Goal: Task Accomplishment & Management: Manage account settings

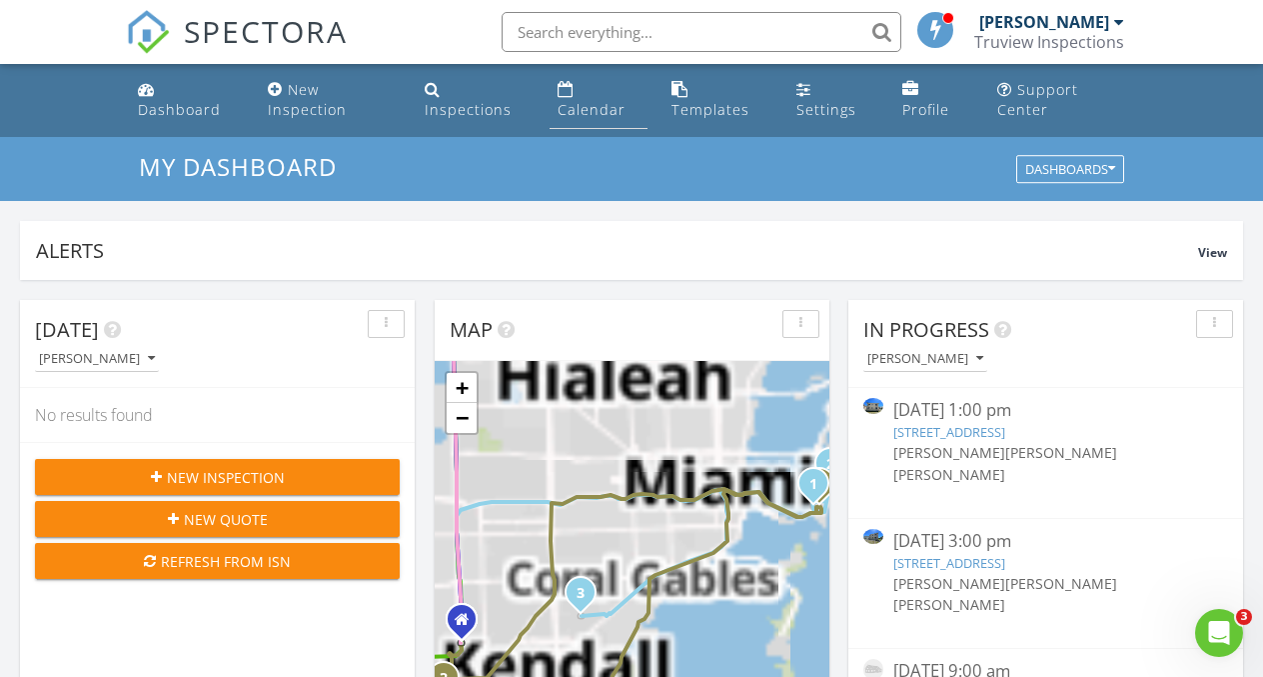
click at [576, 98] on link "Calendar" at bounding box center [599, 100] width 98 height 57
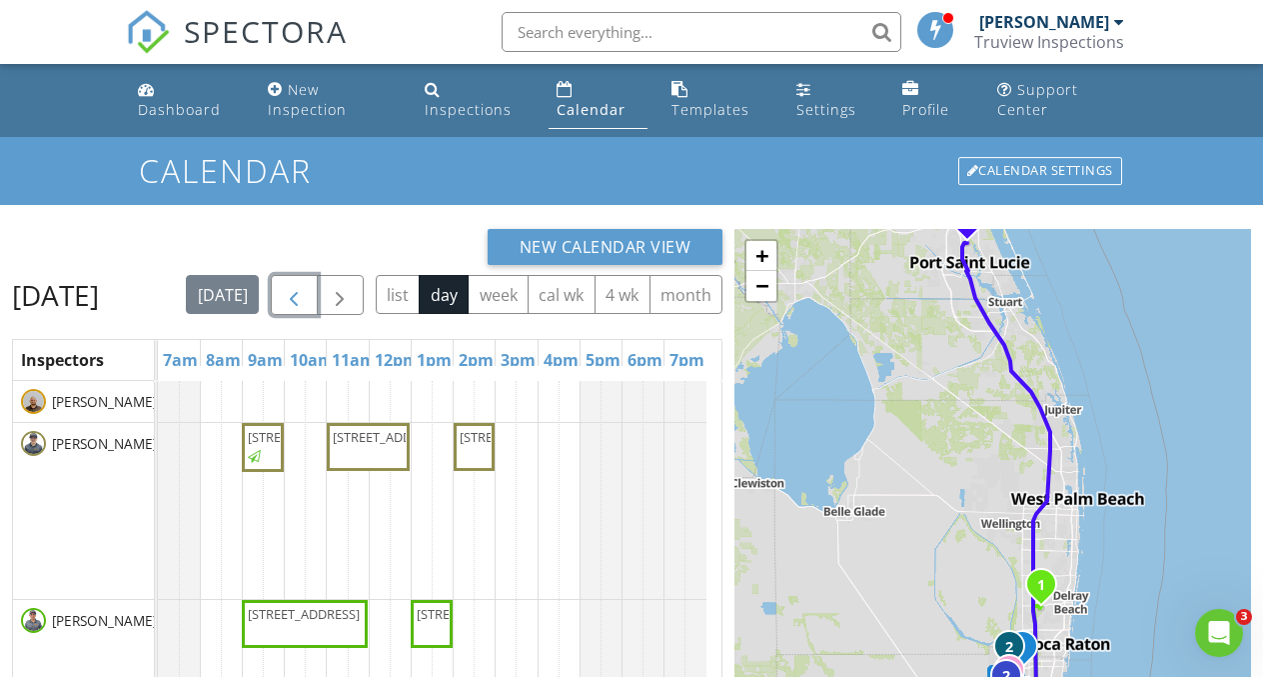
click at [306, 299] on span "button" at bounding box center [294, 296] width 24 height 24
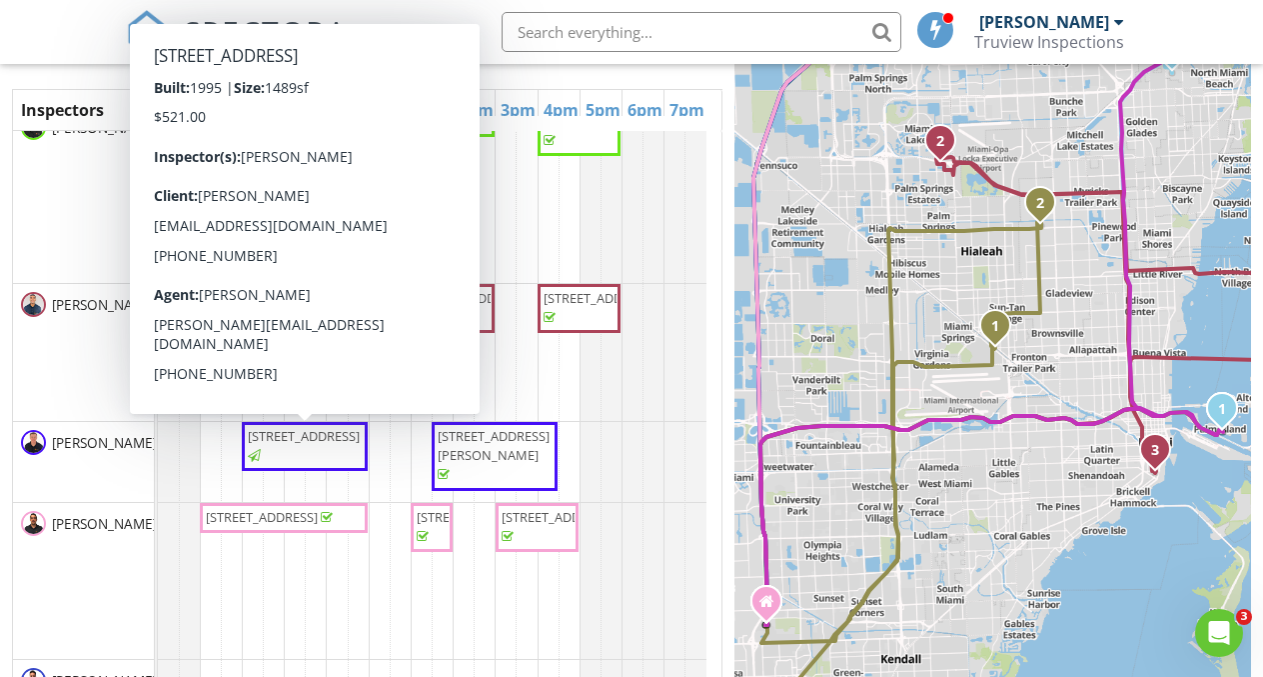
click at [296, 445] on span "1635 SW Crossing Cir, Palm City 34990" at bounding box center [304, 436] width 112 height 18
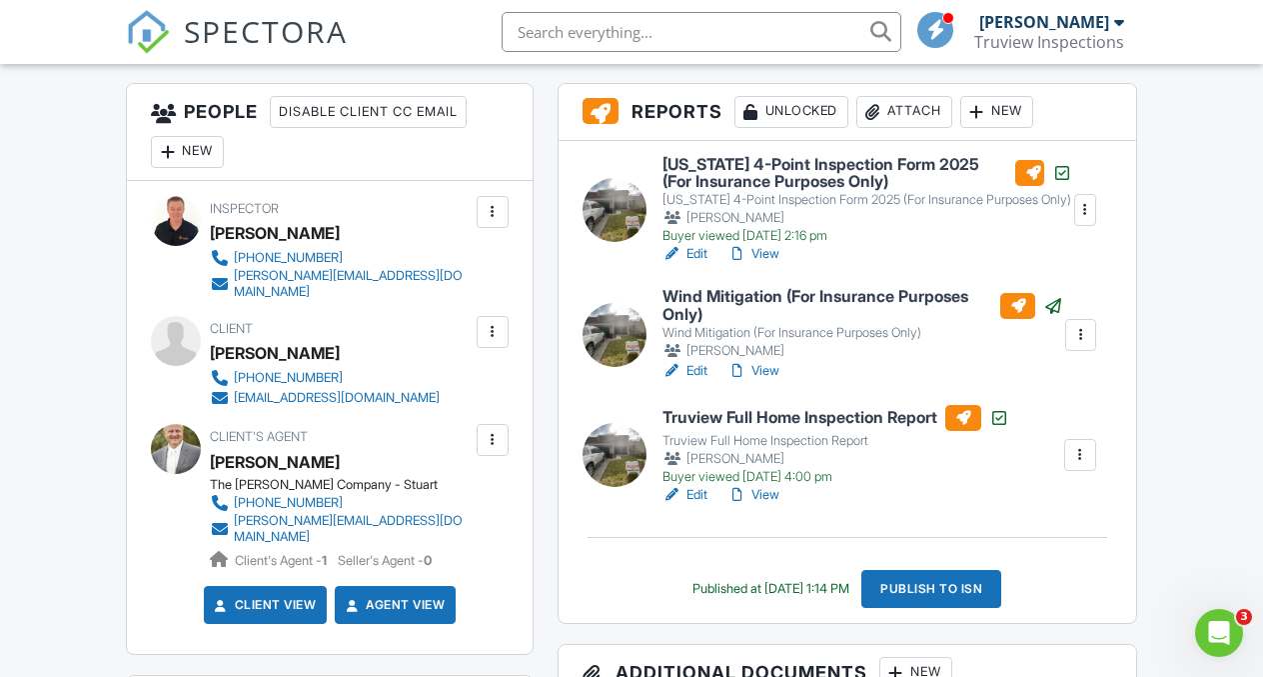
scroll to position [522, 0]
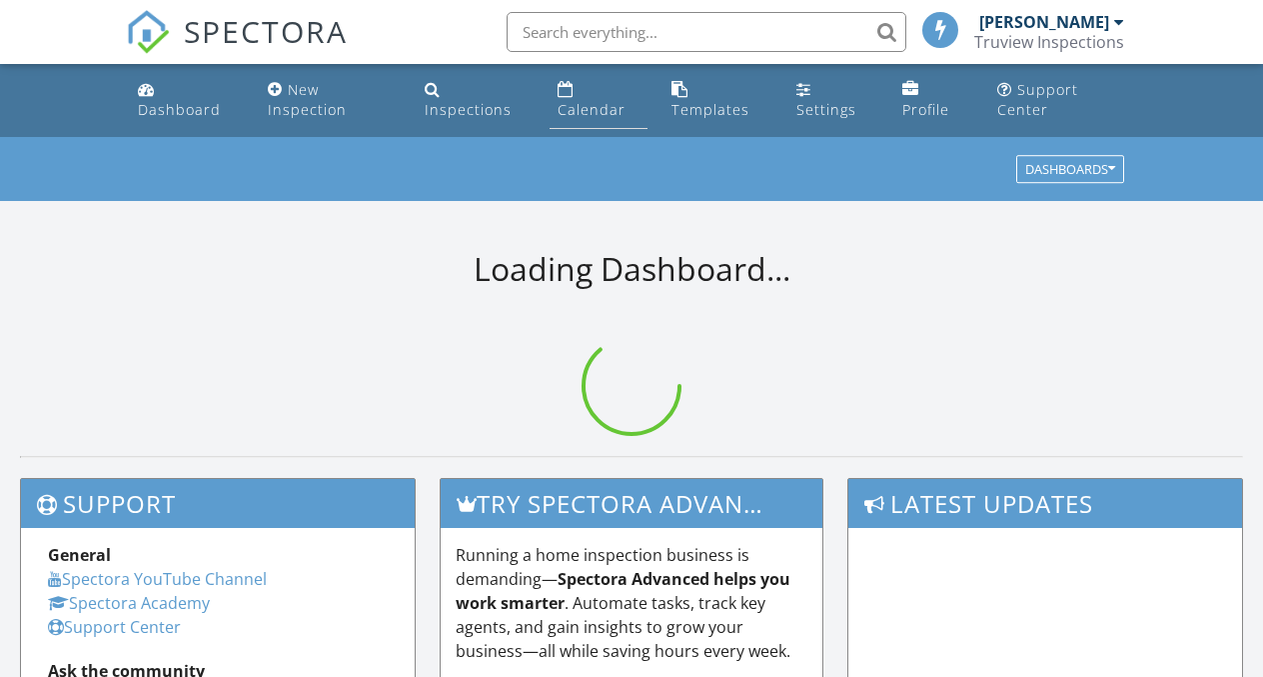
click at [553, 108] on link "Calendar" at bounding box center [599, 100] width 98 height 57
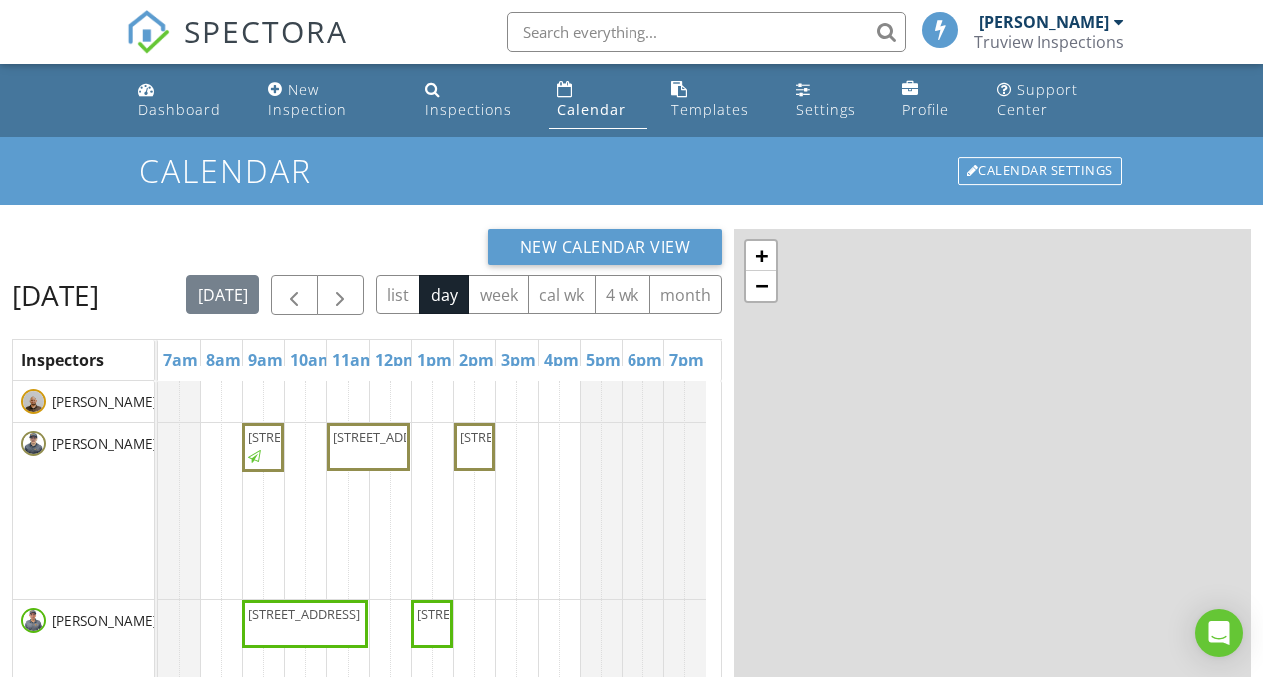
scroll to position [48, 0]
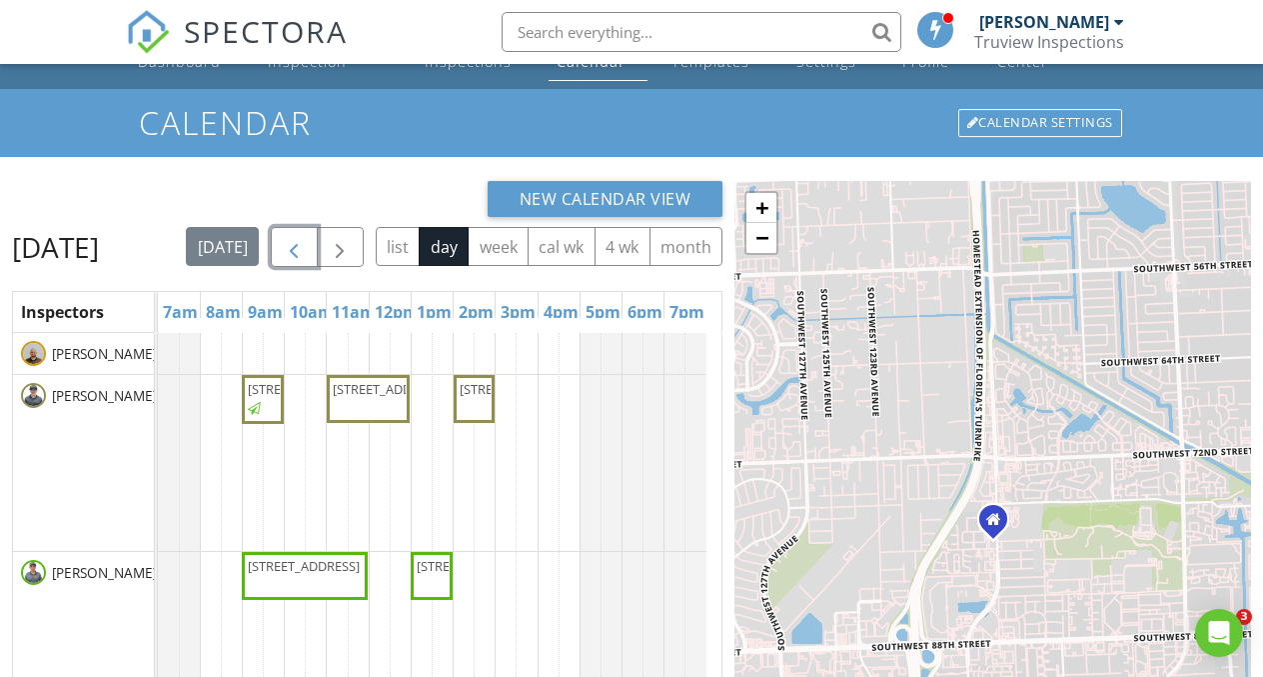
click at [306, 260] on span "button" at bounding box center [294, 248] width 24 height 24
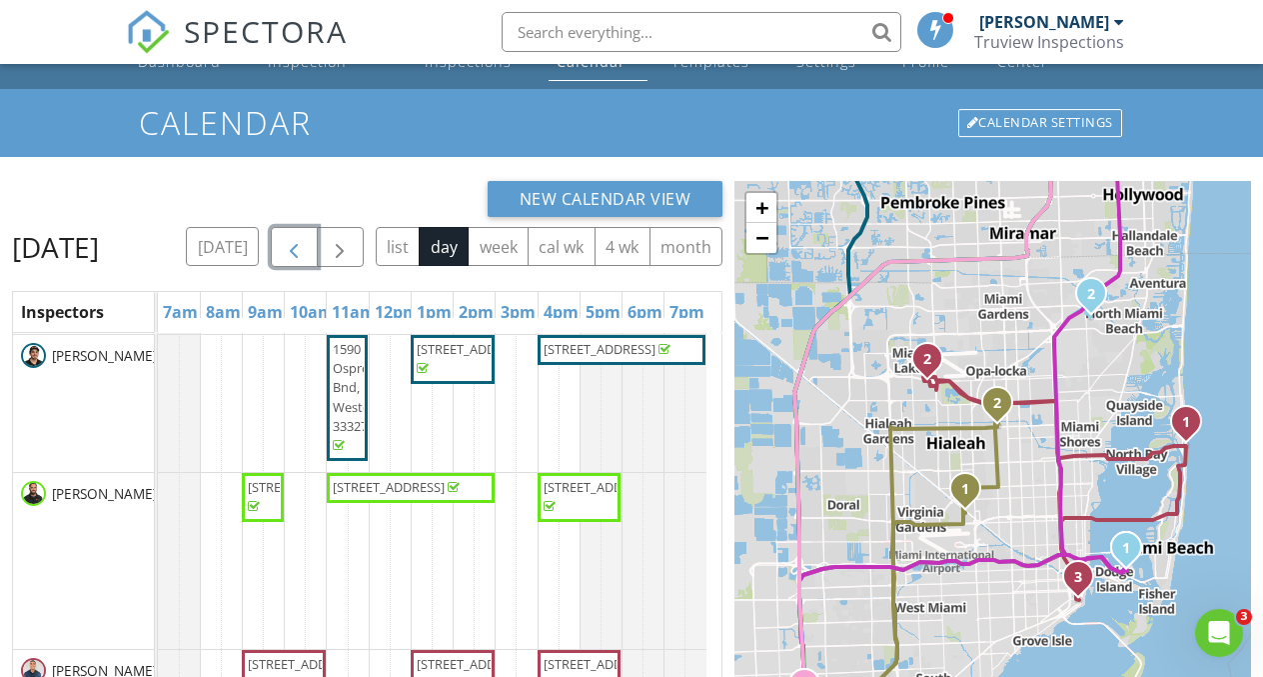
scroll to position [663, 0]
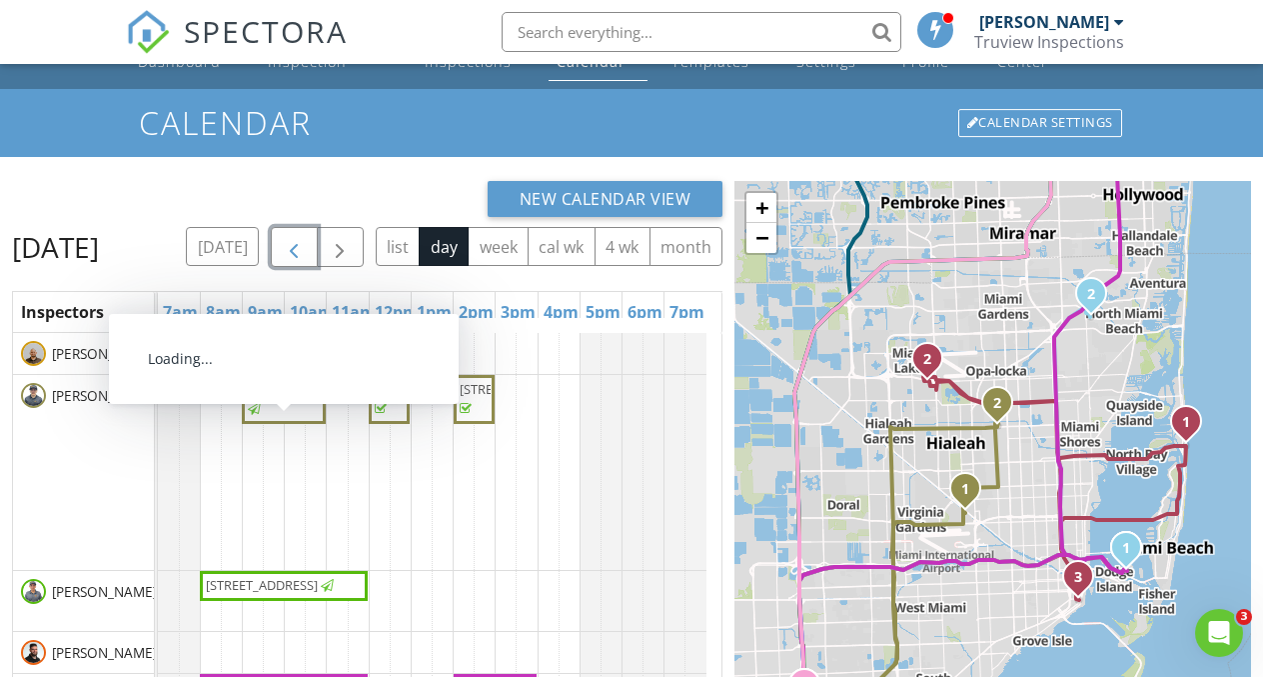
click at [277, 398] on span "309 S Royal Poinciana Blvd 302, Miami Springs 33166" at bounding box center [304, 389] width 112 height 18
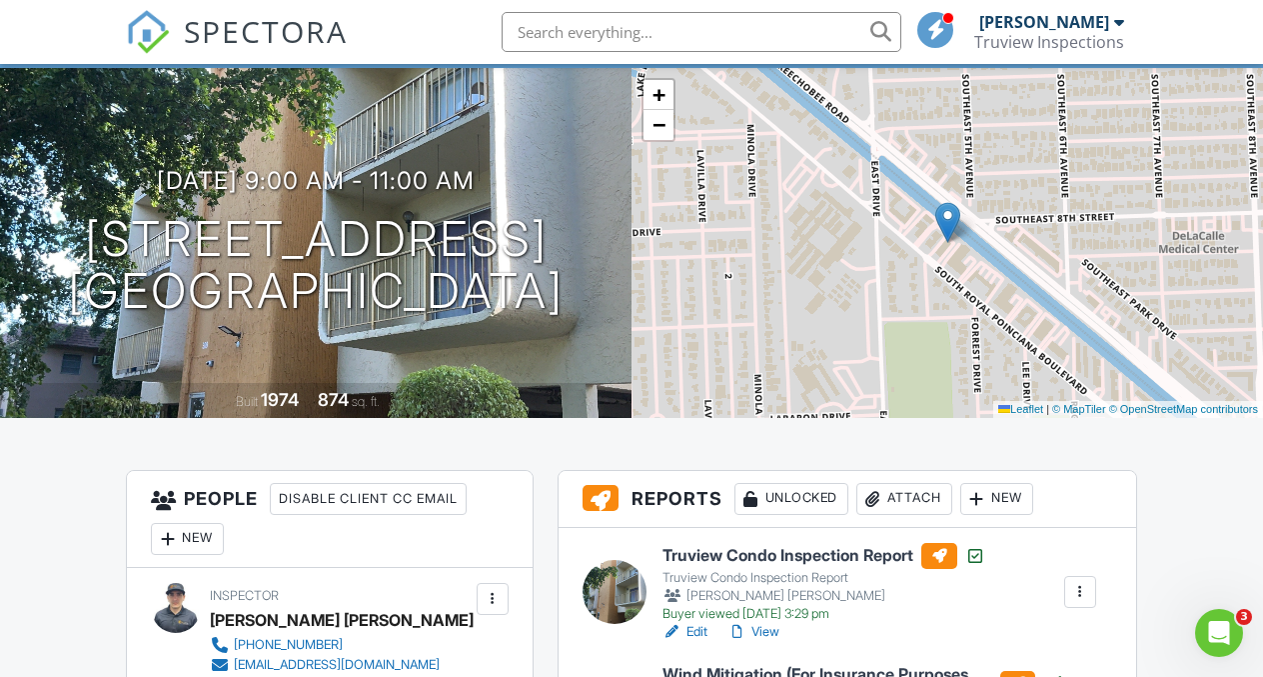
scroll to position [128, 0]
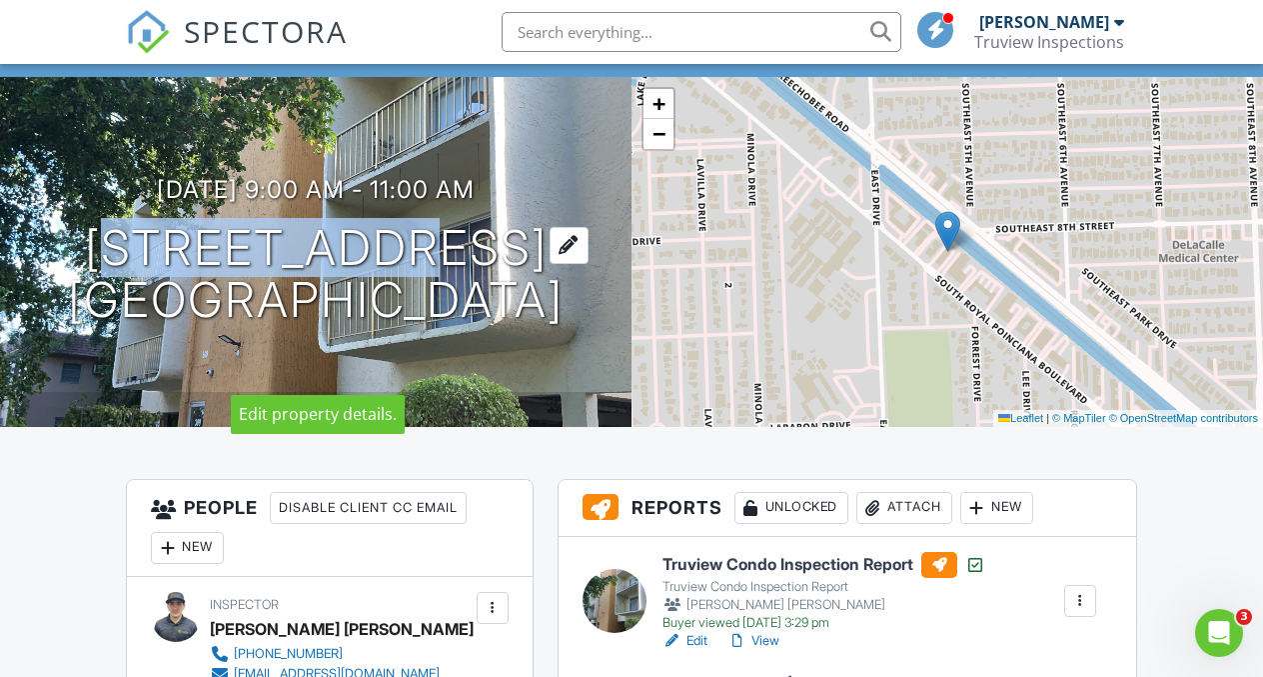
drag, startPoint x: 476, startPoint y: 204, endPoint x: 162, endPoint y: 199, distance: 313.8
click at [162, 222] on h1 "[STREET_ADDRESS] [GEOGRAPHIC_DATA]" at bounding box center [316, 275] width 496 height 106
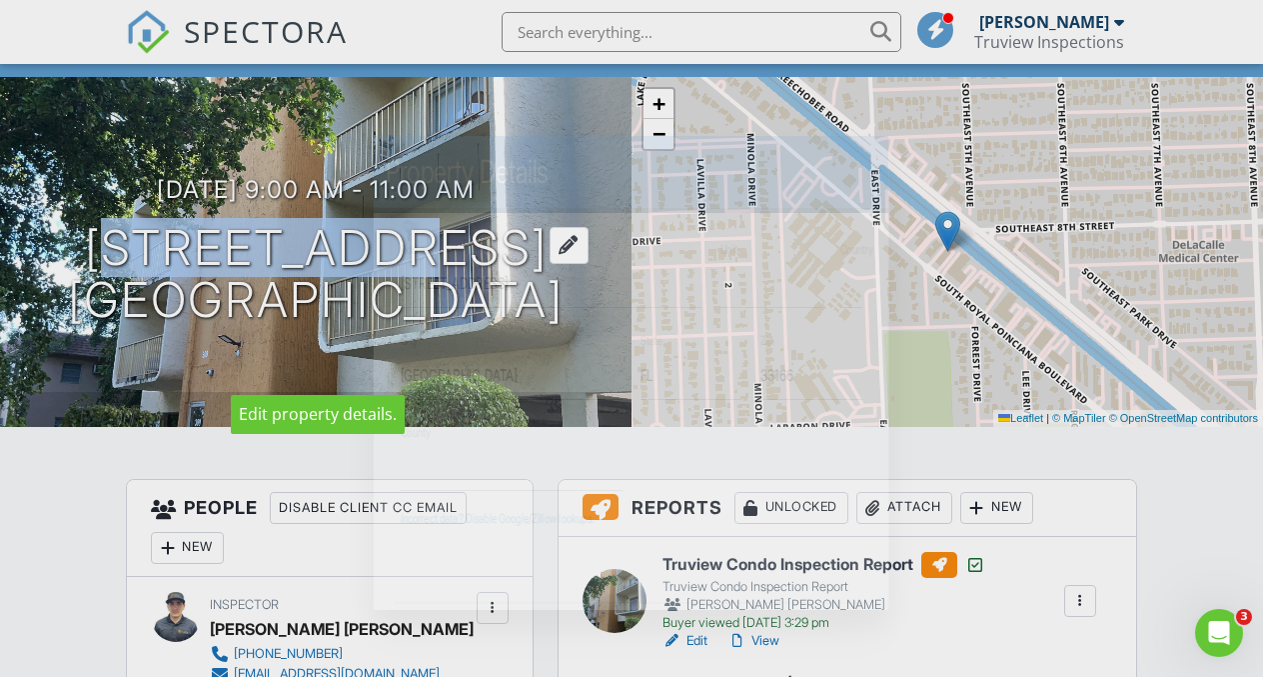
copy h1 "309 S Royal"
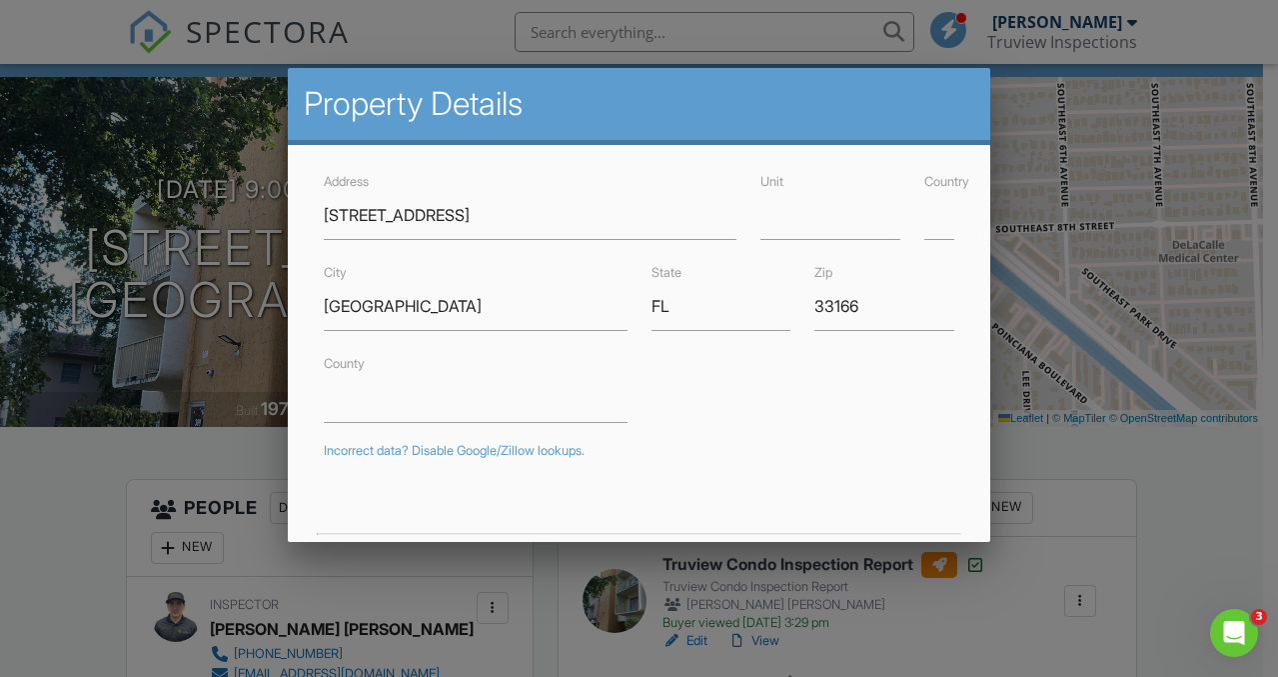
click at [728, 259] on form "Address 309 S Royal Poinciana Blvd 302 Unit Country City Miami Springs State FL…" at bounding box center [639, 596] width 655 height 854
click at [1026, 469] on div at bounding box center [639, 322] width 1278 height 845
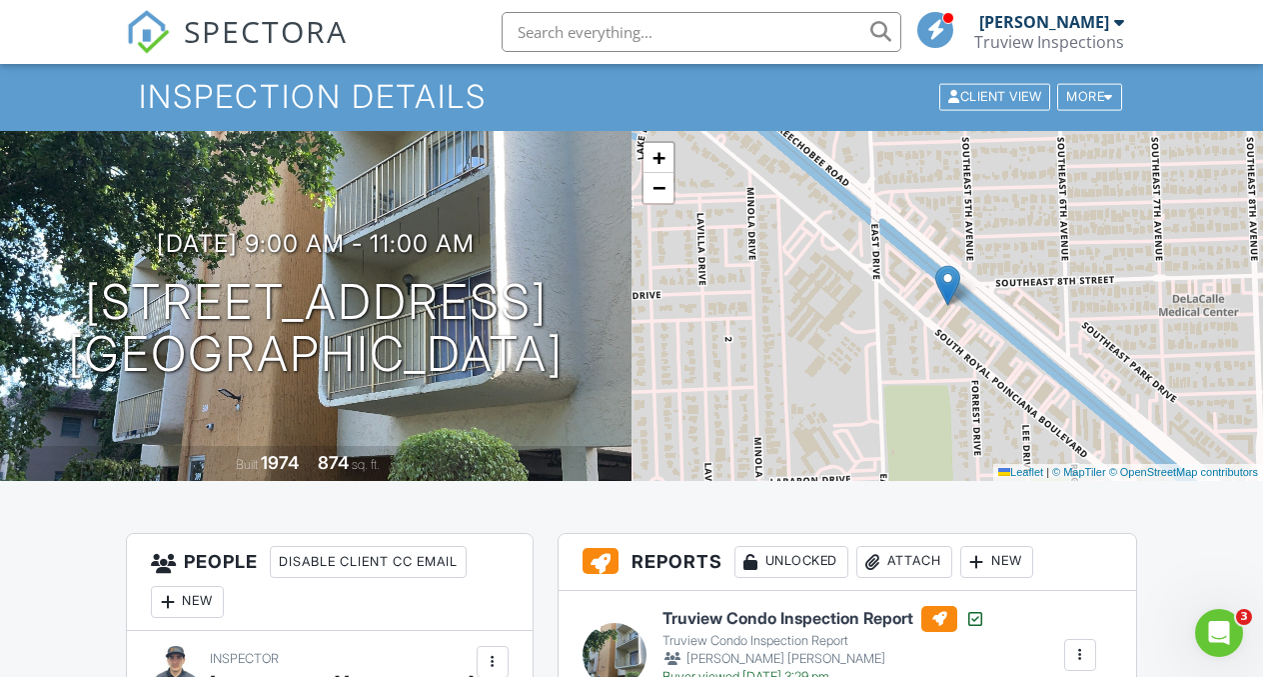
scroll to position [73, 0]
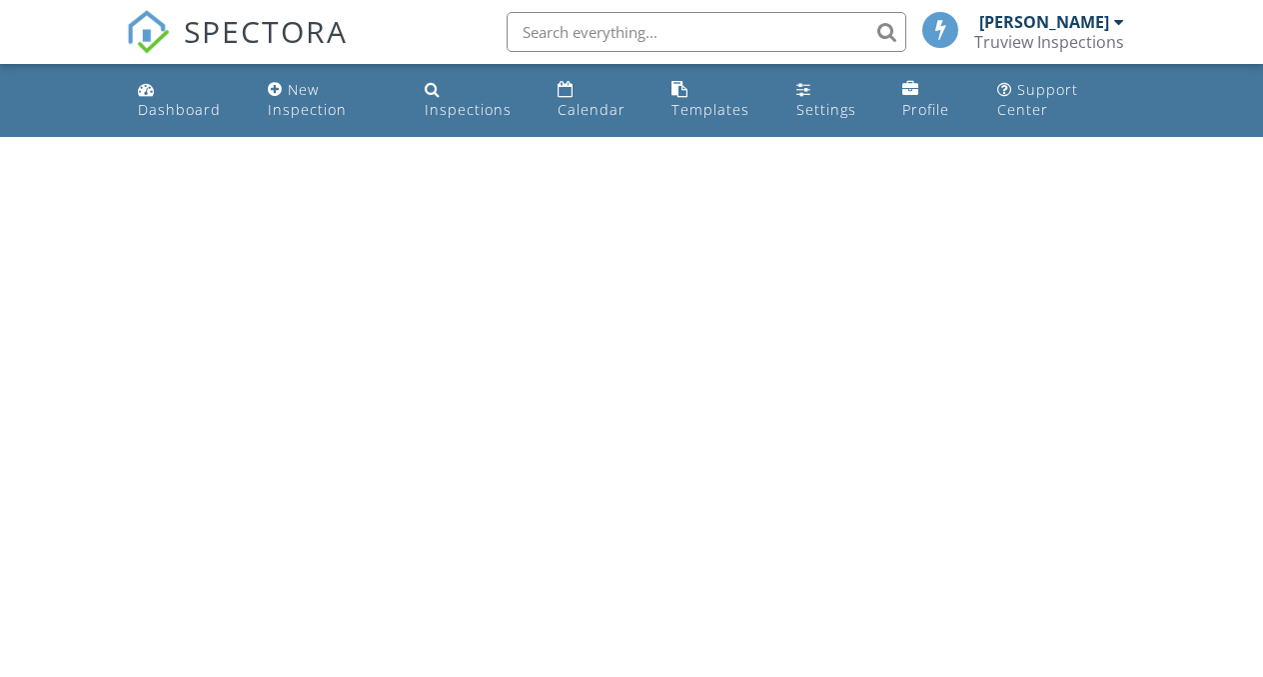
click at [649, 31] on input "text" at bounding box center [707, 32] width 400 height 40
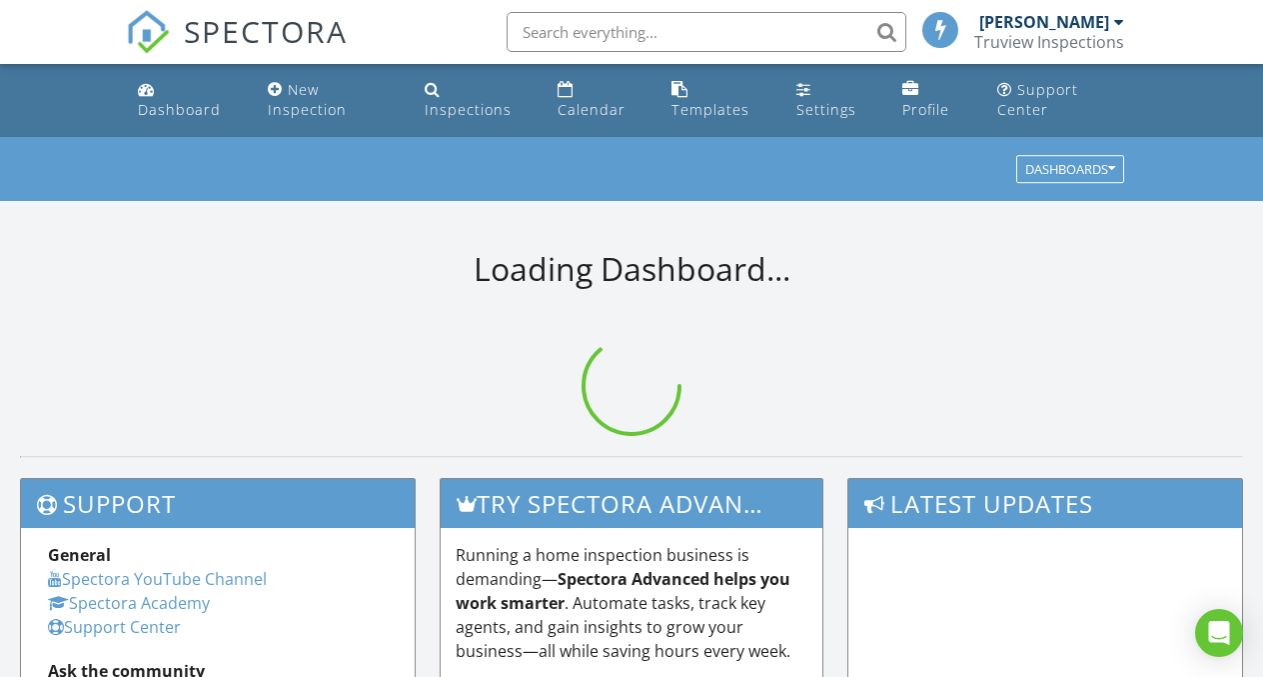
paste input "18088 SW 137th"
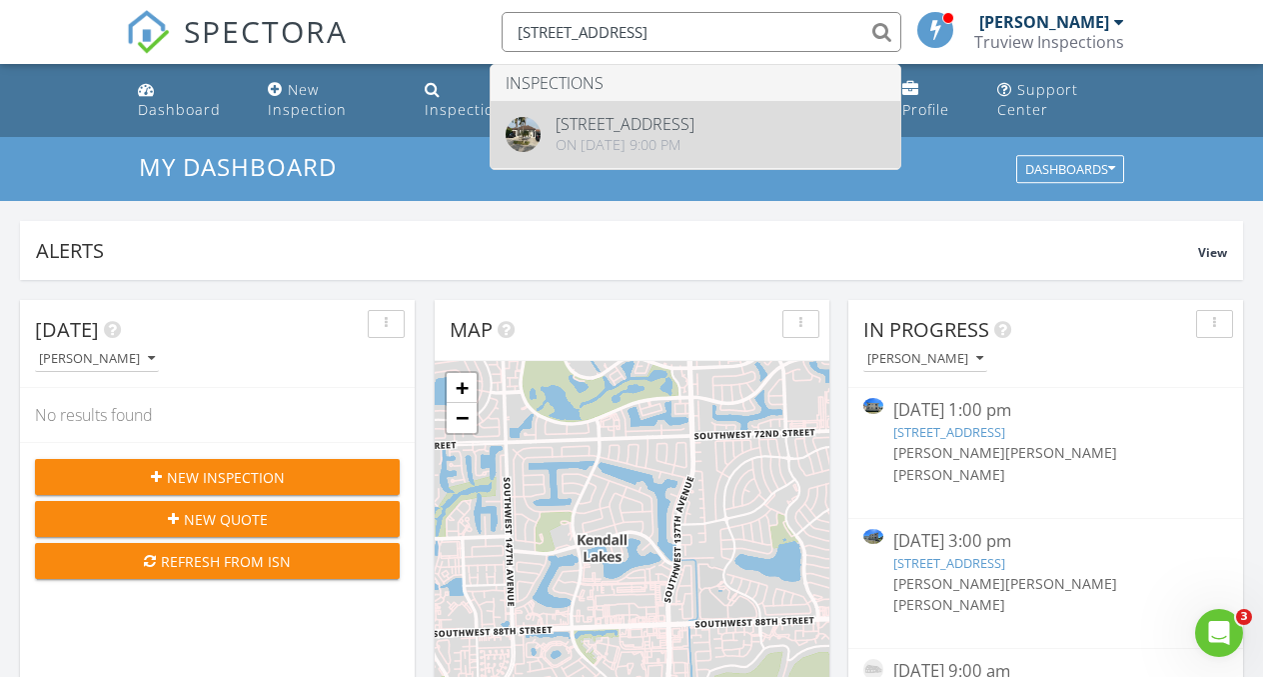
type input "18088 SW 137th"
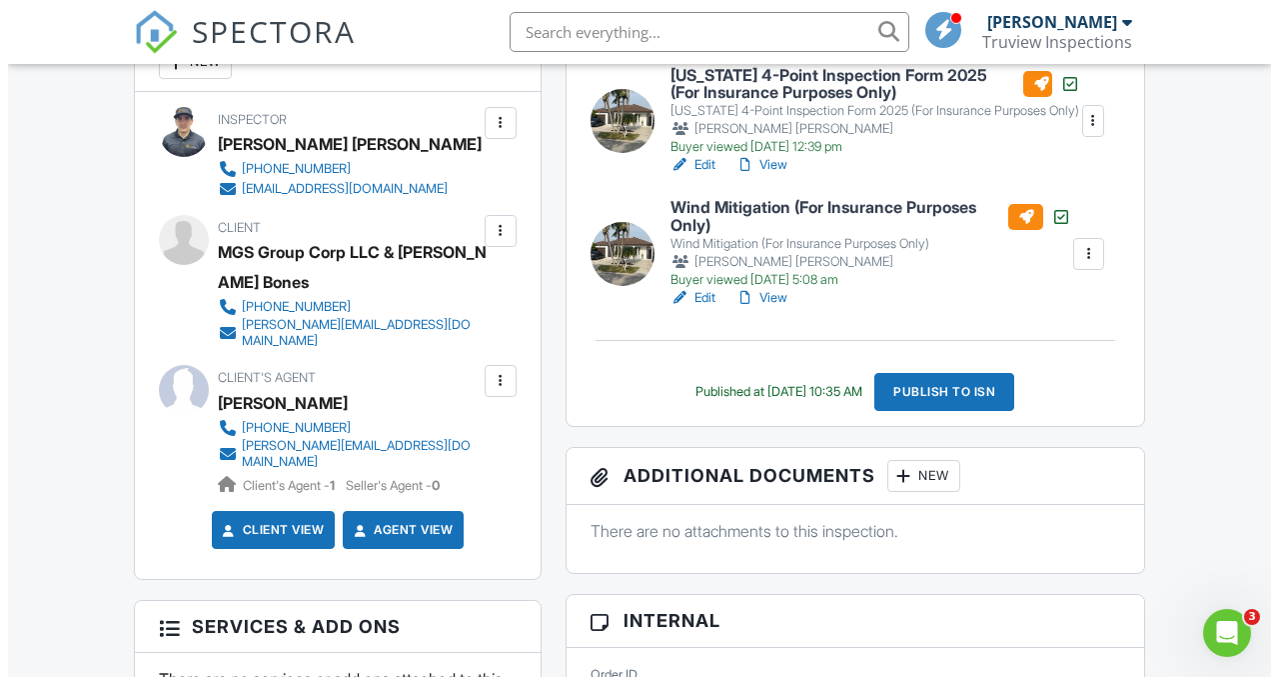
scroll to position [682, 0]
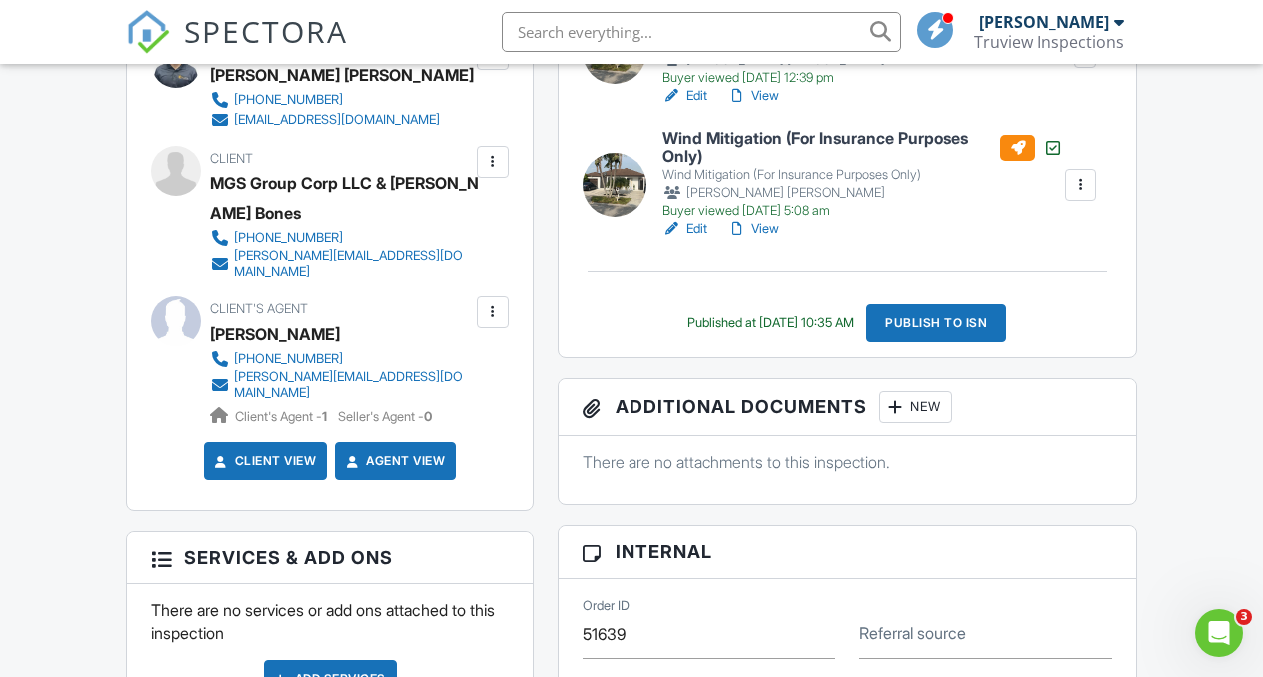
click at [915, 402] on div "New" at bounding box center [915, 407] width 73 height 32
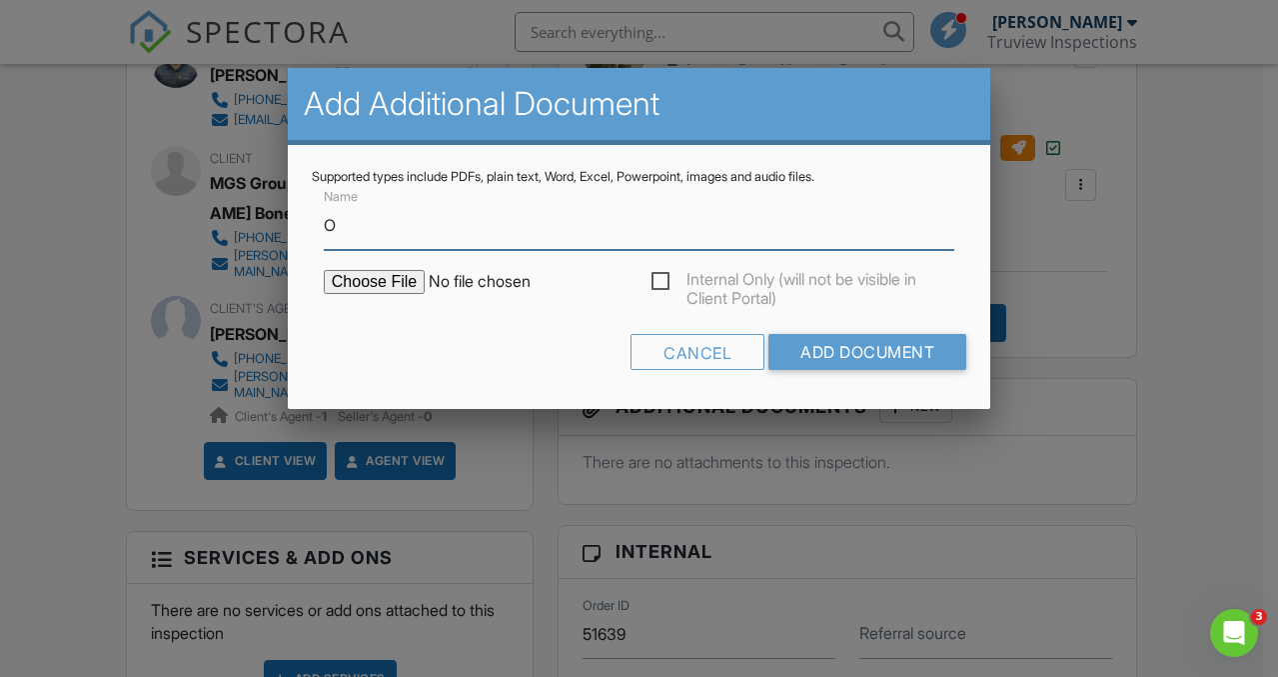
type input "ORIGINAL 4-POINT"
type input "C:\fakepath\ORIGINAL 4-POINT copy 2.pdf"
click at [671, 279] on label "Internal Only (will not be visible in Client Portal)" at bounding box center [804, 282] width 304 height 25
click at [665, 279] on input "Internal Only (will not be visible in Client Portal)" at bounding box center [658, 284] width 13 height 13
checkbox input "true"
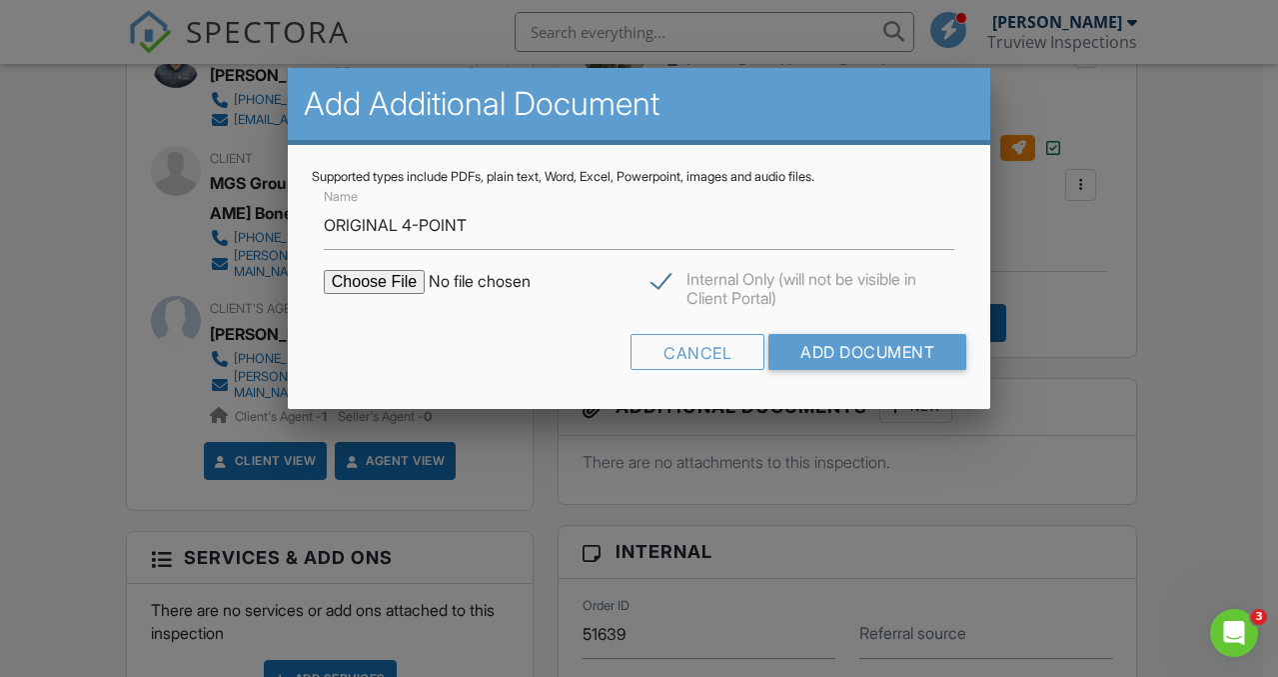
click at [786, 328] on form "Name ORIGINAL 4-POINT Internal Only (will not be visible in Client Portal) Canc…" at bounding box center [639, 285] width 655 height 200
click at [799, 355] on input "Add Document" at bounding box center [867, 352] width 198 height 36
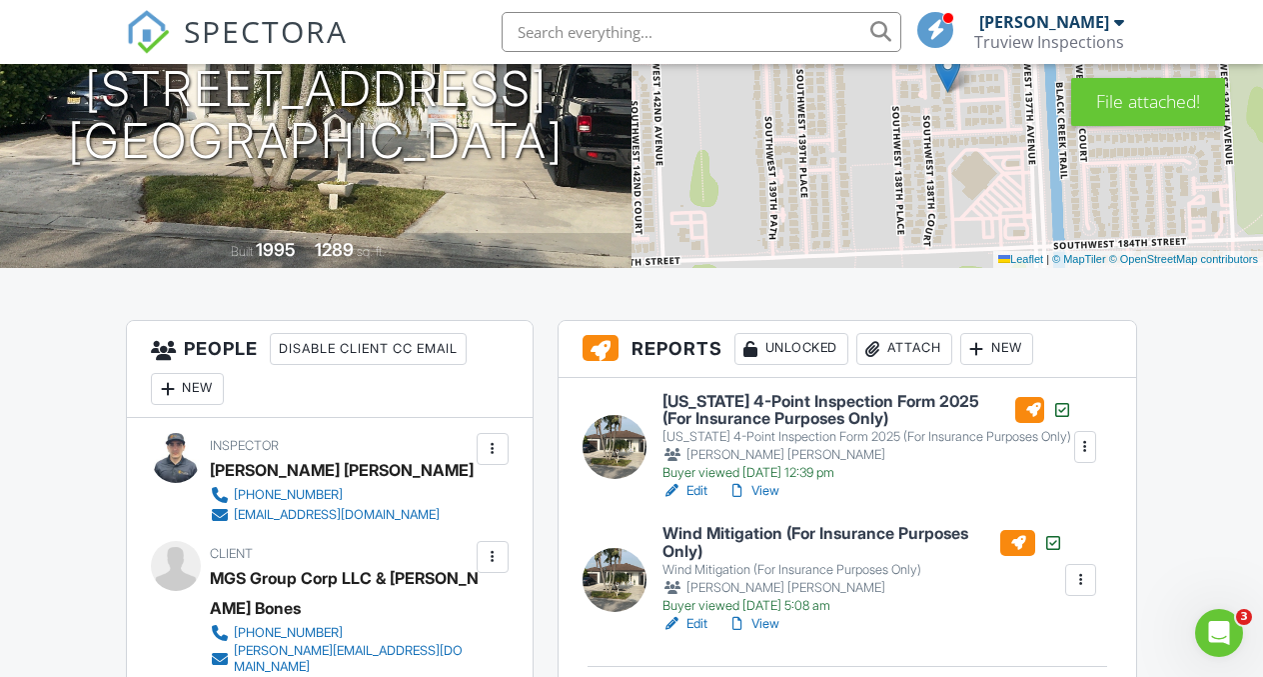
scroll to position [361, 0]
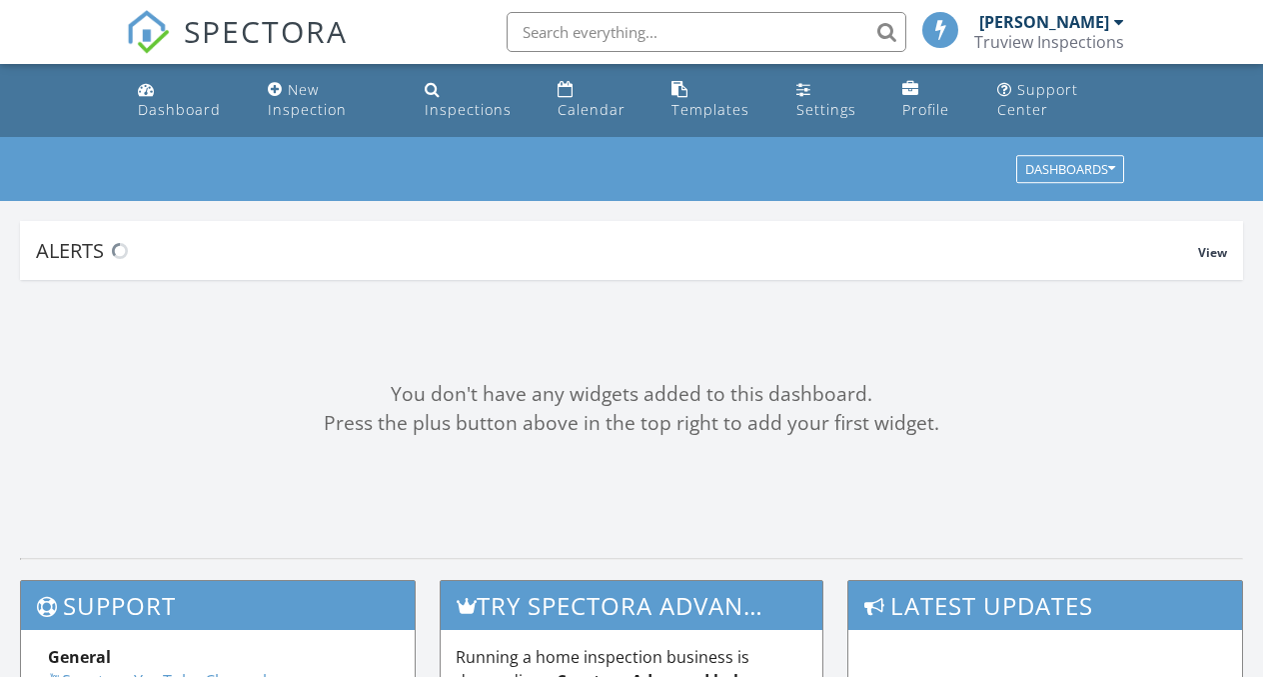
click at [754, 38] on input "text" at bounding box center [707, 32] width 400 height 40
paste input "[STREET_ADDRESS]"
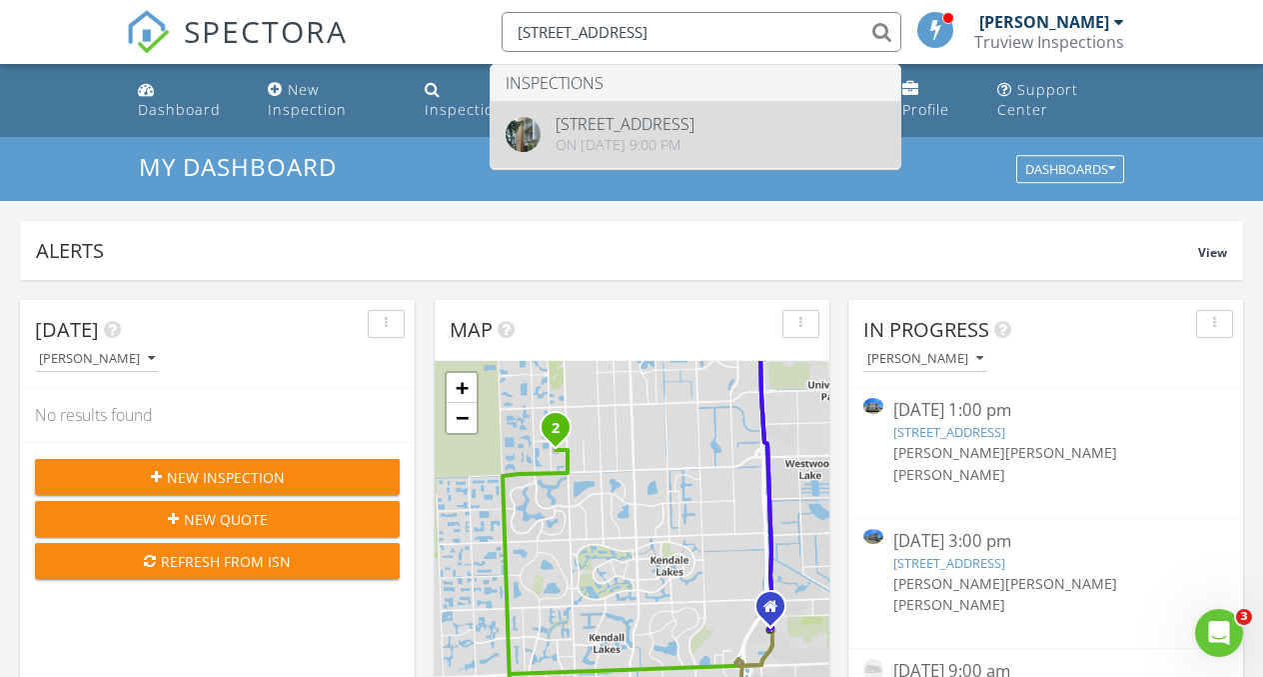
type input "[STREET_ADDRESS]"
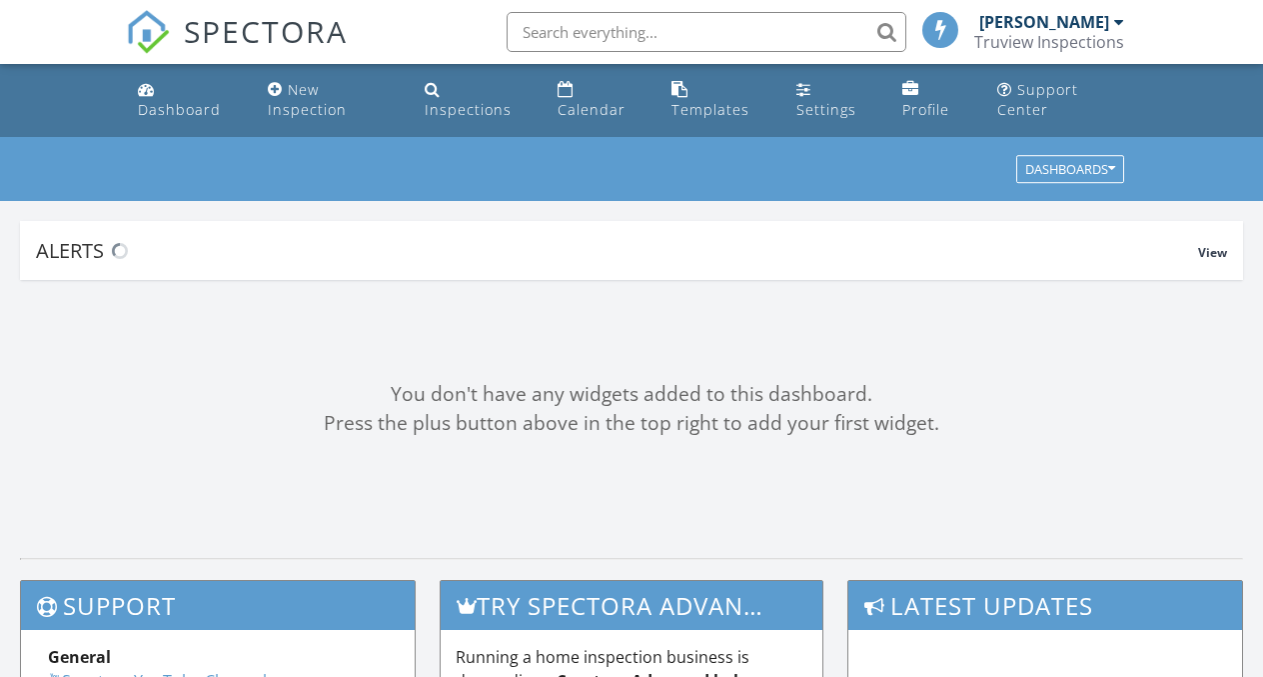
click at [649, 46] on input "text" at bounding box center [707, 32] width 400 height 40
paste input "327 Oak D"
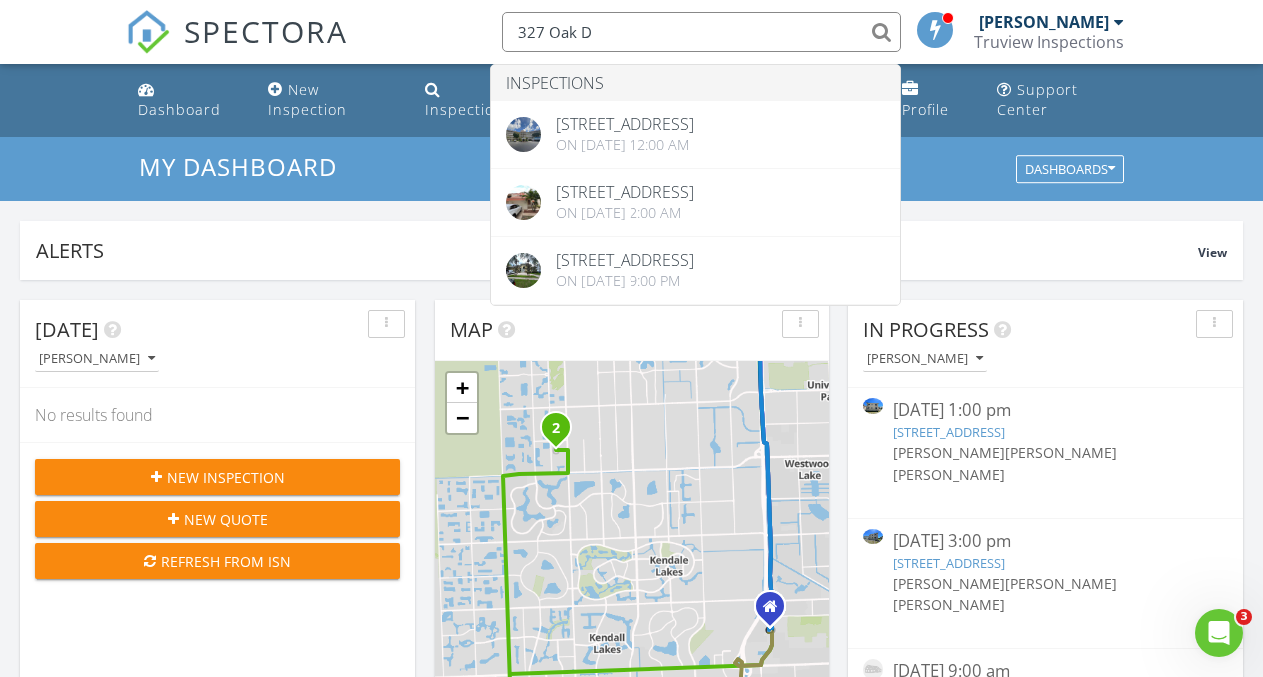
type input "327 Oak D"
click at [1017, 21] on div "[PERSON_NAME]" at bounding box center [1044, 22] width 130 height 20
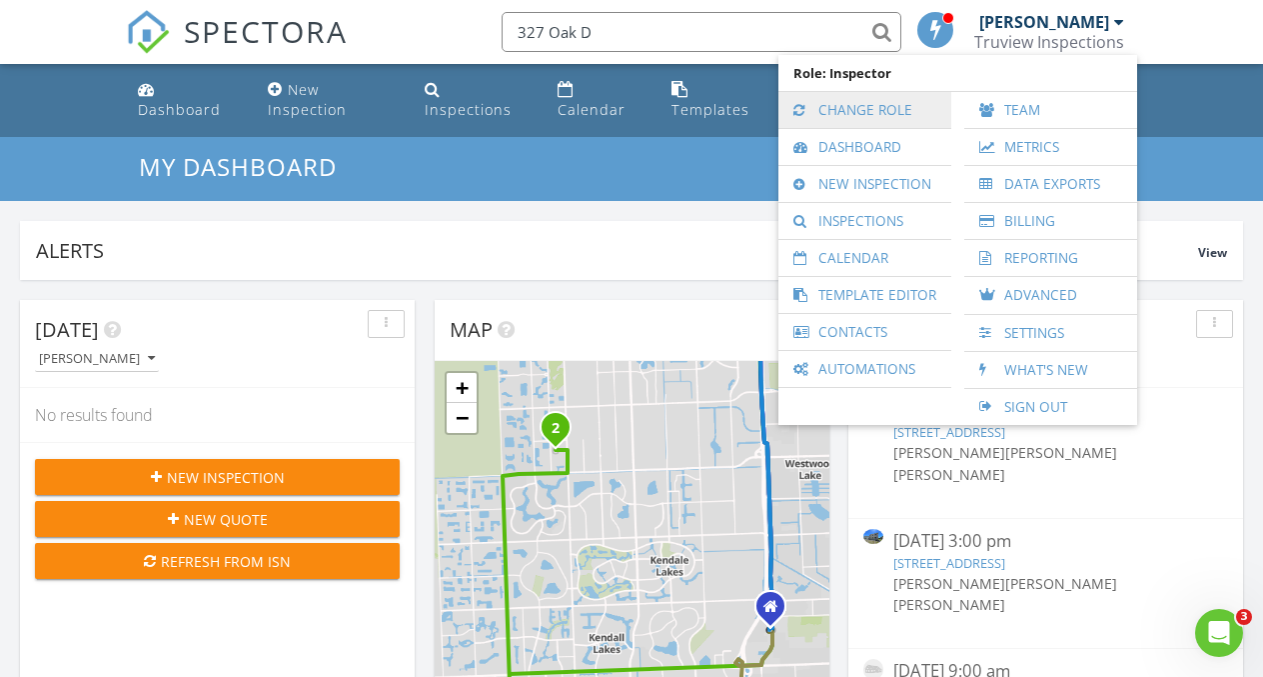
click at [884, 117] on link "Change Role" at bounding box center [864, 110] width 153 height 36
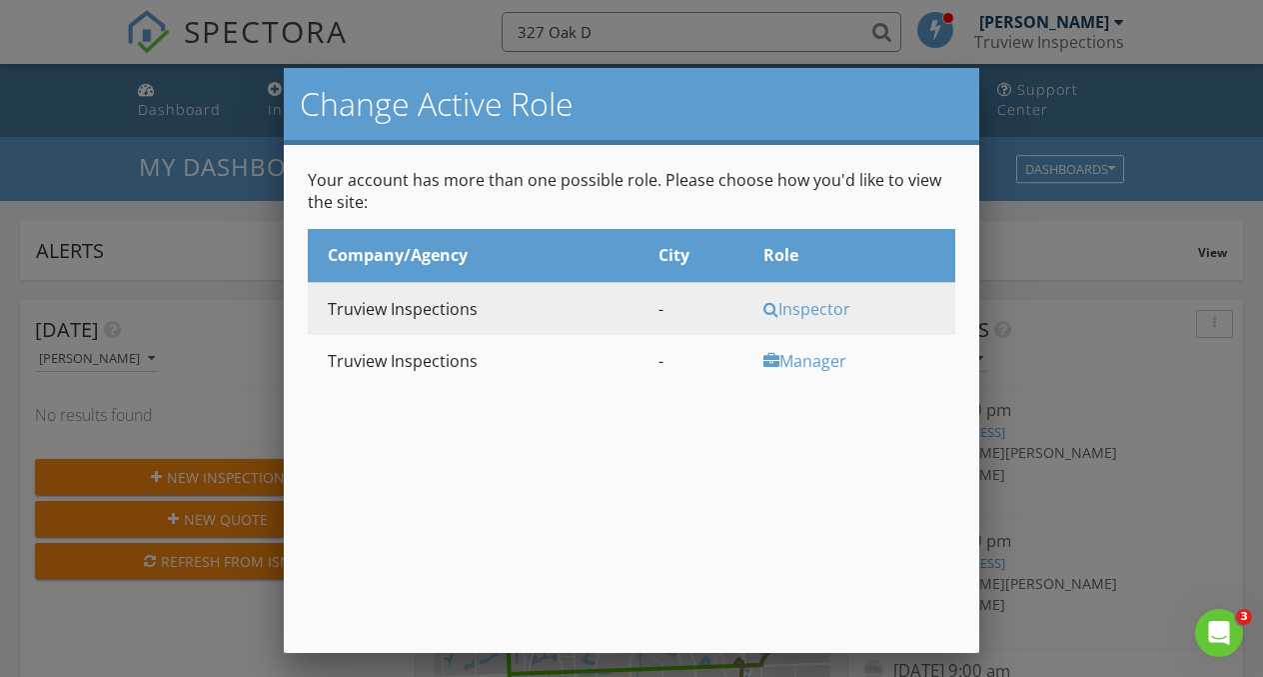
click at [770, 364] on span at bounding box center [771, 361] width 16 height 16
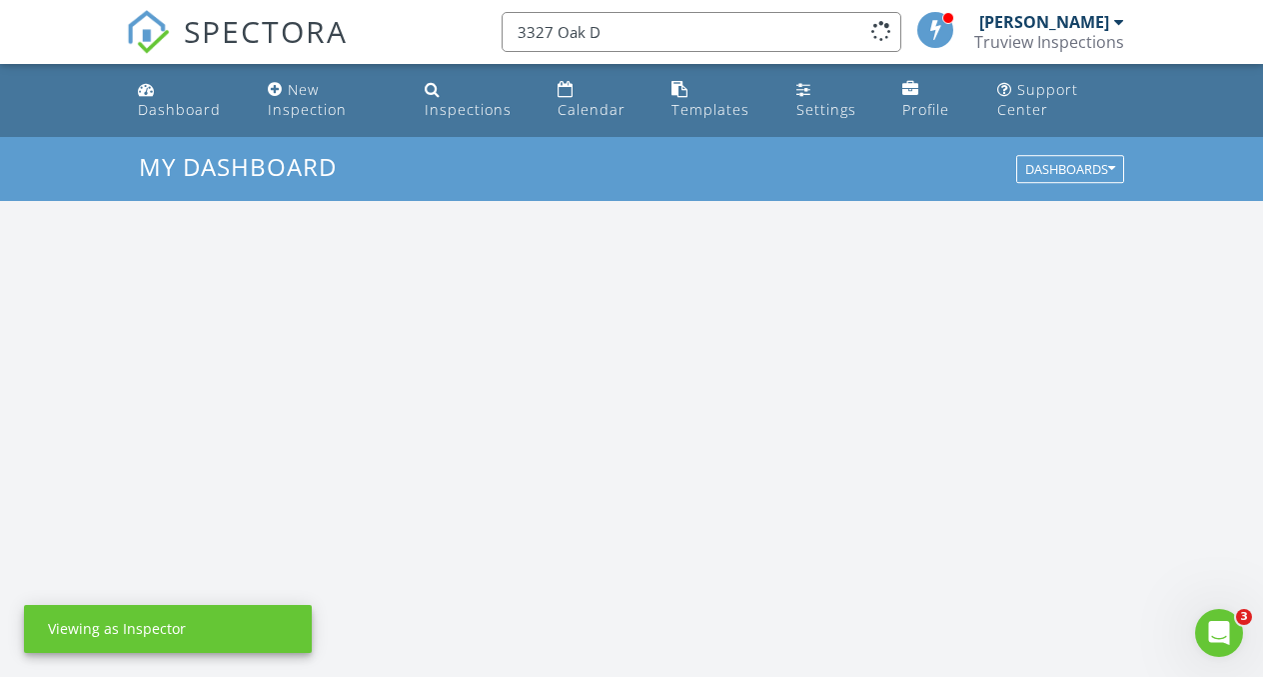
scroll to position [1850, 1294]
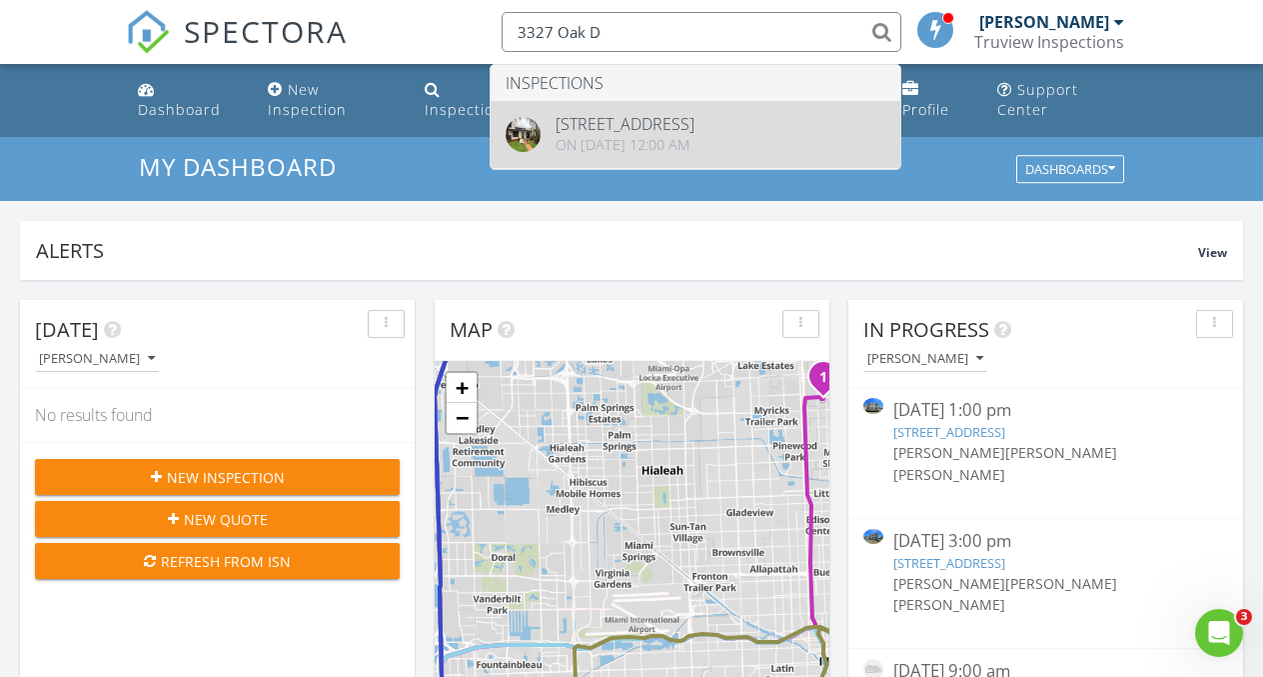
type input "3327 Oak D"
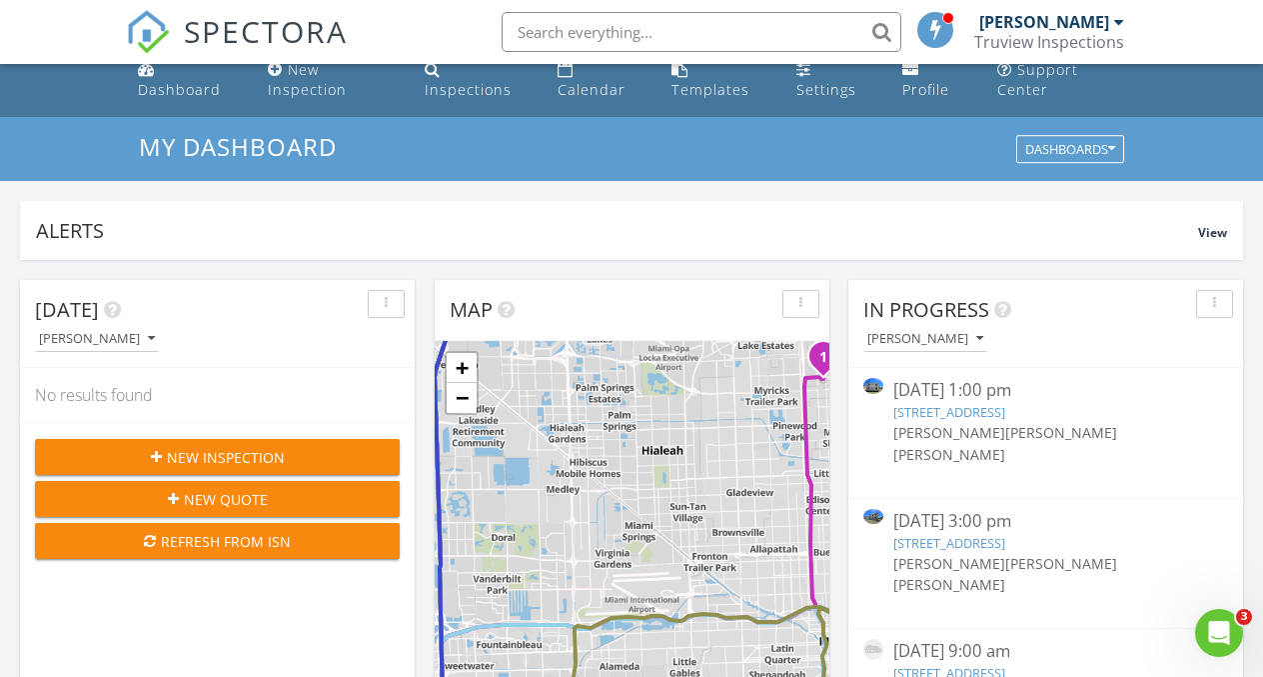
scroll to position [24, 0]
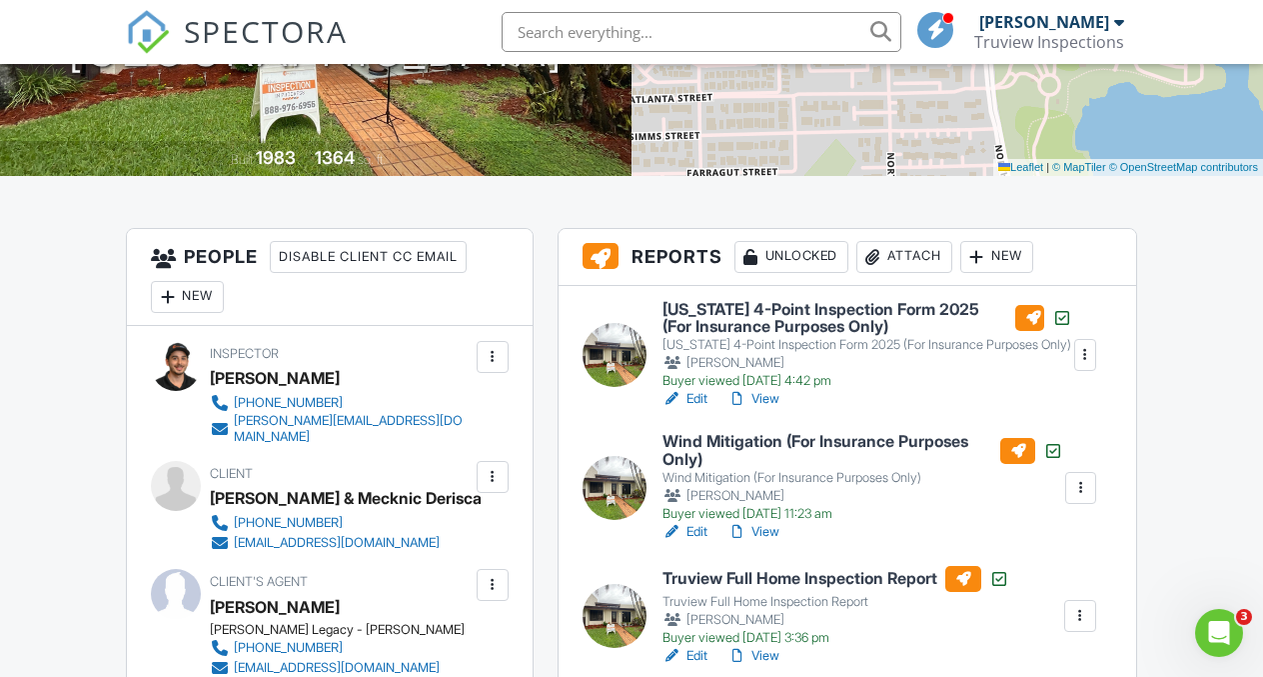
scroll to position [307, 0]
